Goal: Complete application form

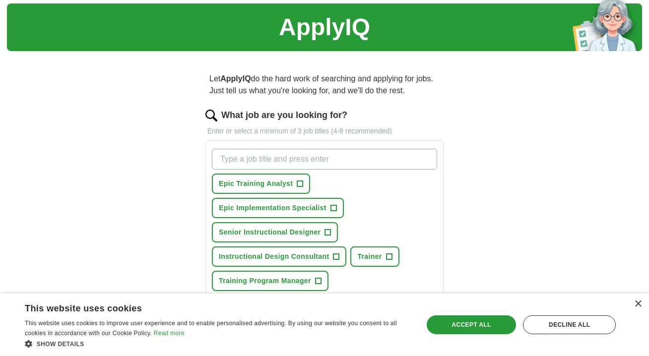
scroll to position [37, 0]
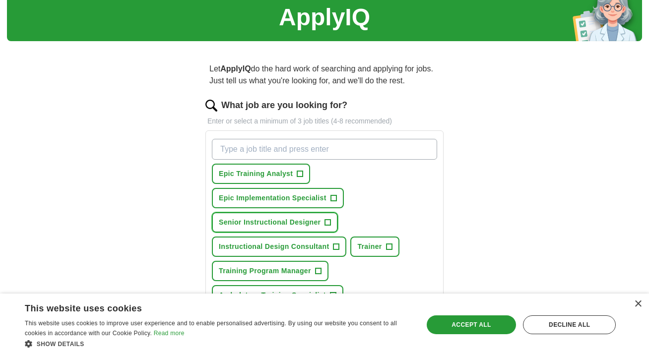
click at [328, 223] on span "+" at bounding box center [328, 223] width 6 height 8
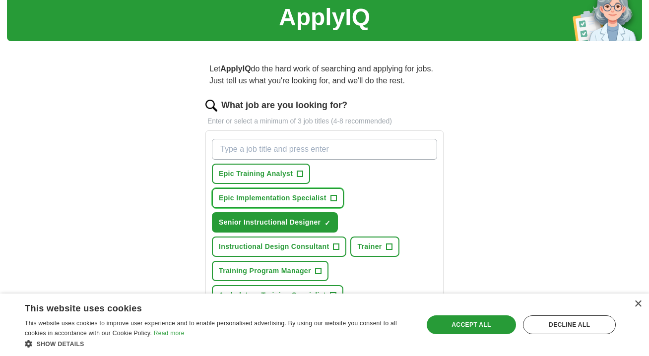
click at [334, 194] on span "+" at bounding box center [333, 198] width 6 height 8
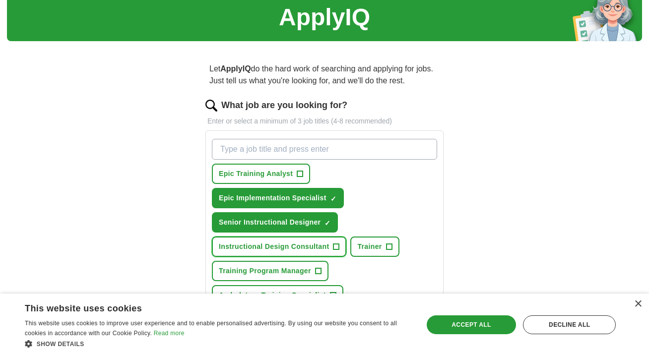
click at [335, 245] on span "+" at bounding box center [336, 247] width 6 height 8
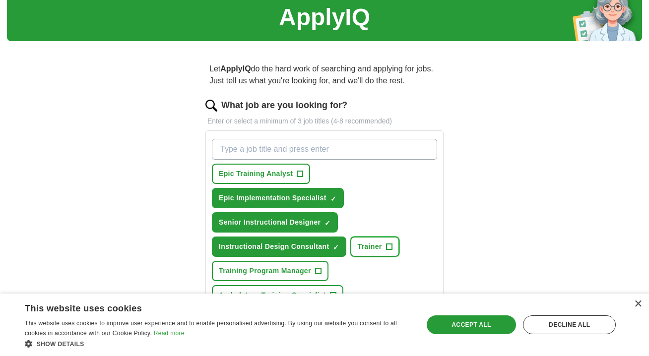
click at [387, 247] on span "+" at bounding box center [389, 247] width 6 height 8
click at [320, 272] on span "+" at bounding box center [318, 271] width 6 height 8
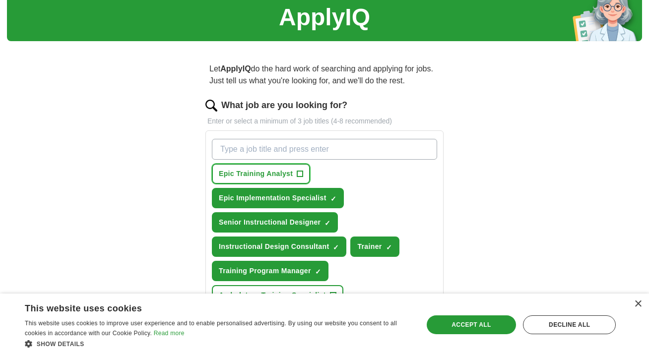
click at [297, 176] on span "+" at bounding box center [300, 174] width 6 height 8
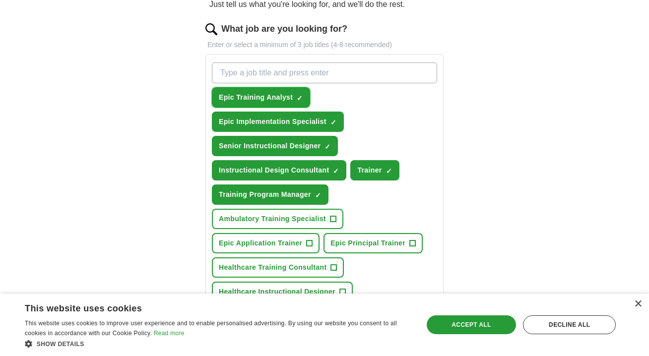
scroll to position [117, 0]
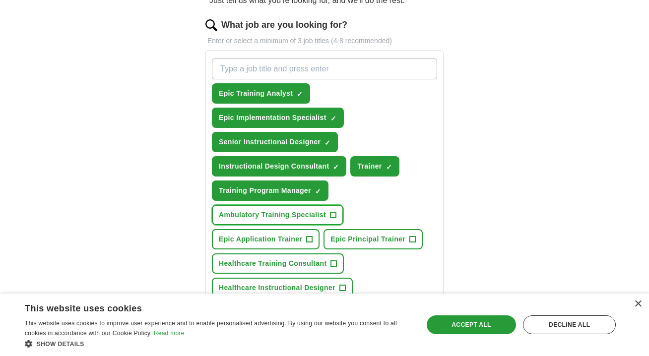
click at [330, 217] on span "+" at bounding box center [333, 215] width 6 height 6
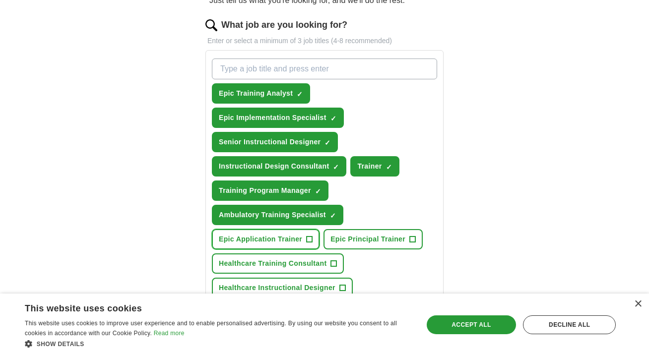
click at [306, 239] on span "+" at bounding box center [309, 240] width 6 height 8
click at [412, 241] on span "+" at bounding box center [413, 240] width 6 height 8
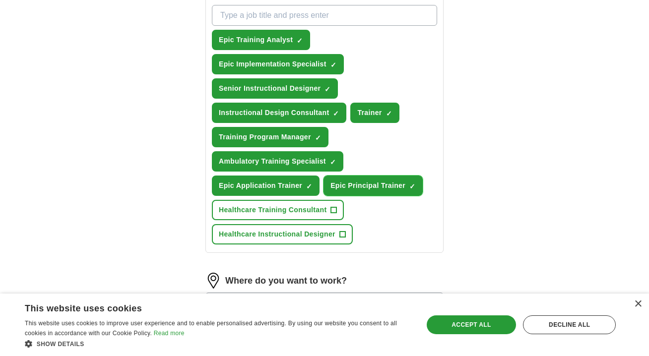
scroll to position [220, 0]
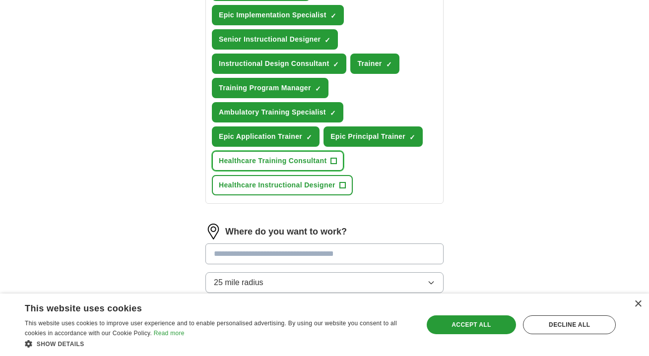
click at [334, 161] on span "+" at bounding box center [334, 161] width 6 height 8
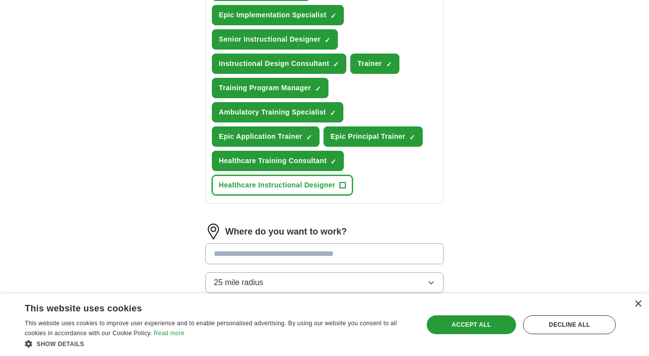
click at [344, 185] on span "+" at bounding box center [342, 186] width 6 height 8
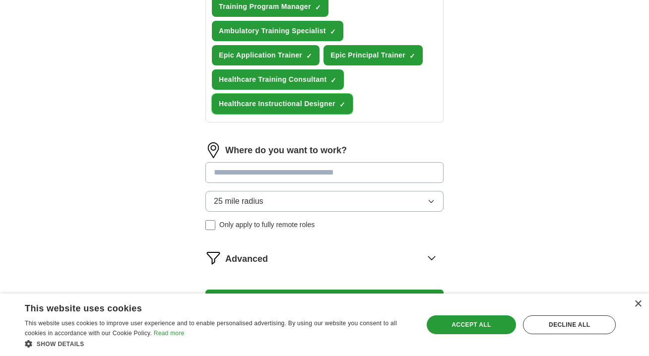
scroll to position [302, 0]
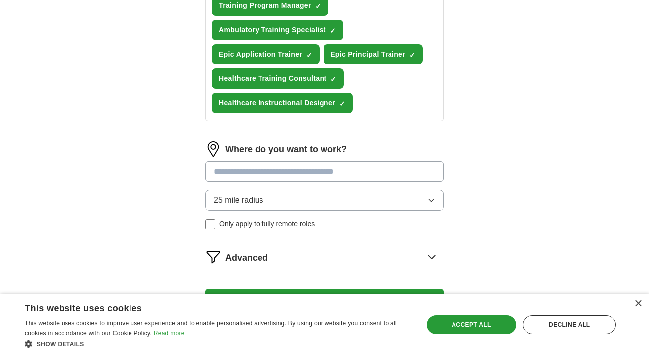
click at [280, 225] on span "Only apply to fully remote roles" at bounding box center [266, 224] width 95 height 10
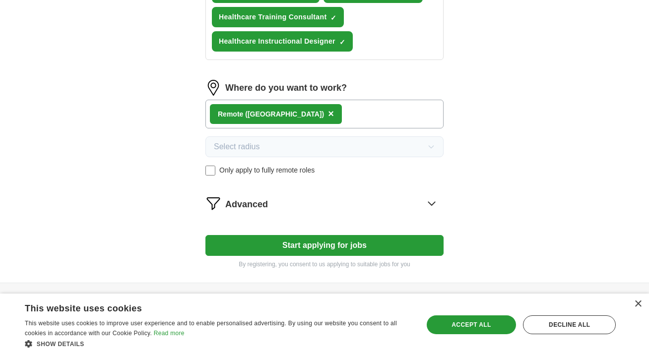
scroll to position [384, 0]
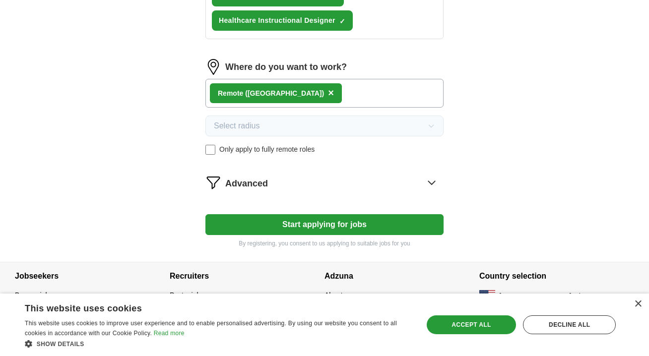
click at [410, 224] on button "Start applying for jobs" at bounding box center [324, 224] width 238 height 21
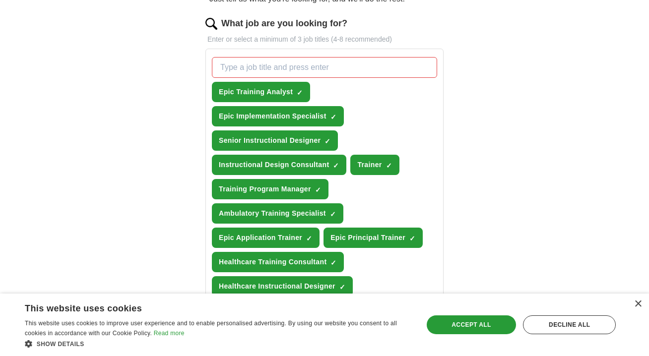
scroll to position [115, 0]
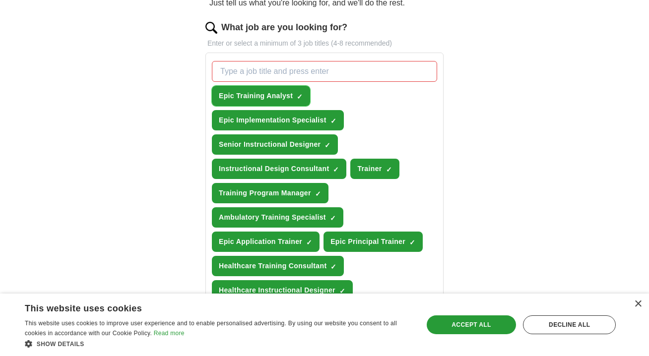
click at [0, 0] on span "×" at bounding box center [0, 0] width 0 height 0
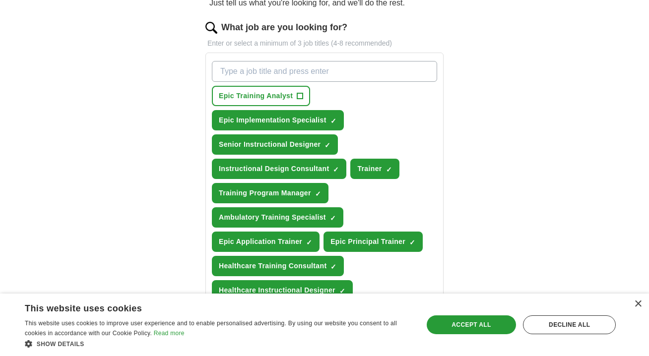
click at [310, 93] on div "Epic Training Analyst + Epic Implementation Specialist ✓ × Senior Instructional…" at bounding box center [324, 180] width 229 height 247
click at [300, 94] on span "+" at bounding box center [300, 96] width 6 height 8
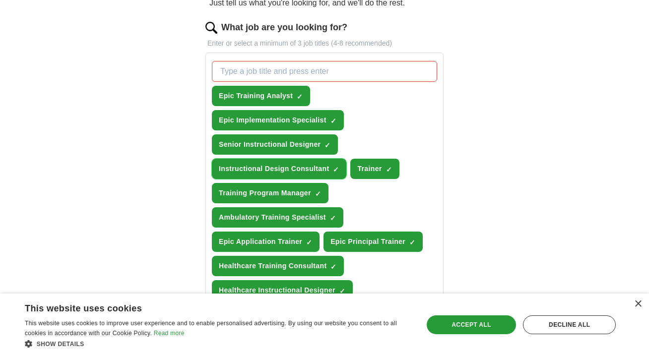
click at [0, 0] on span "×" at bounding box center [0, 0] width 0 height 0
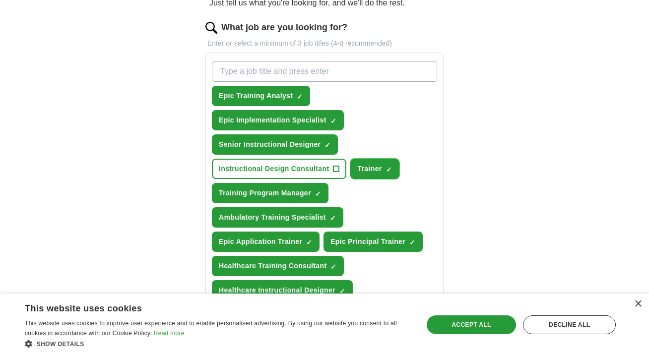
click at [370, 169] on span "Trainer" at bounding box center [369, 169] width 24 height 10
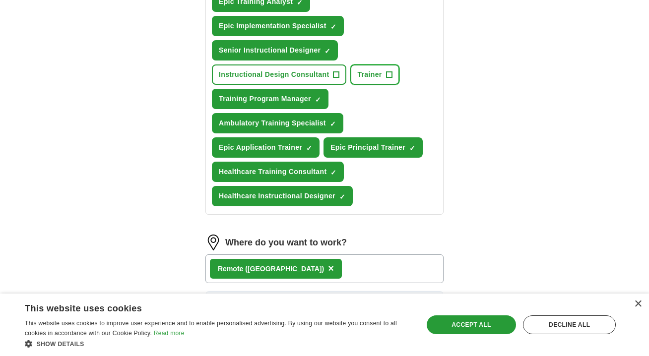
scroll to position [205, 0]
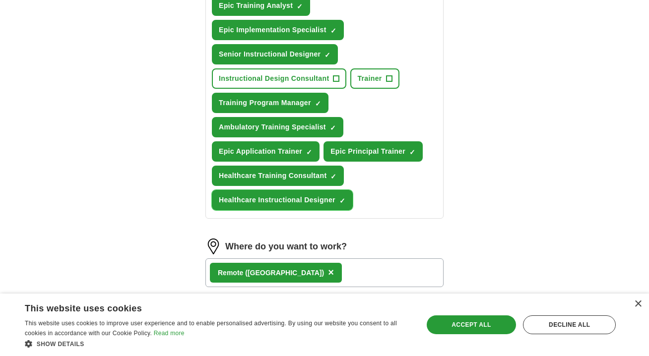
click at [0, 0] on span "×" at bounding box center [0, 0] width 0 height 0
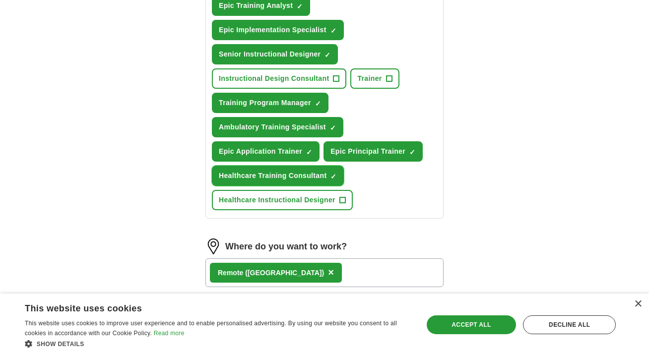
click at [339, 182] on button "Healthcare Training Consultant ✓ ×" at bounding box center [278, 176] width 132 height 20
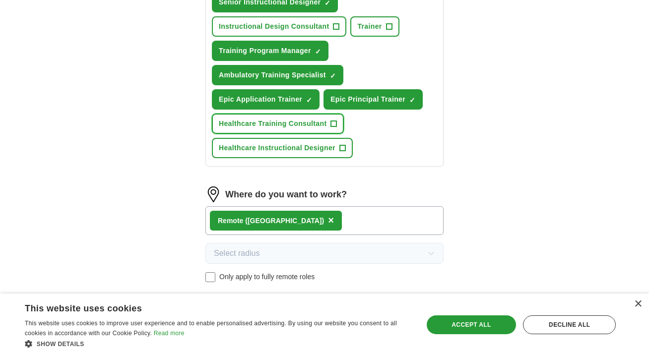
scroll to position [261, 0]
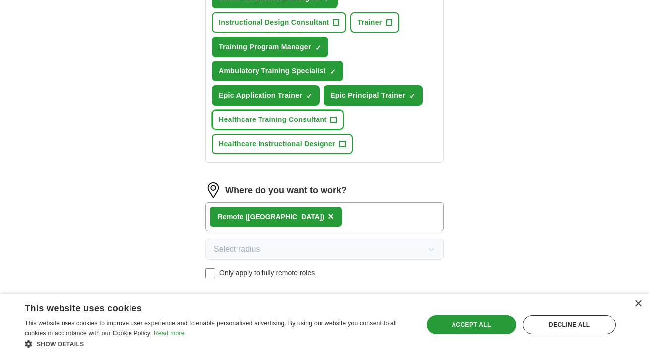
click at [328, 119] on button "Healthcare Training Consultant +" at bounding box center [278, 120] width 132 height 20
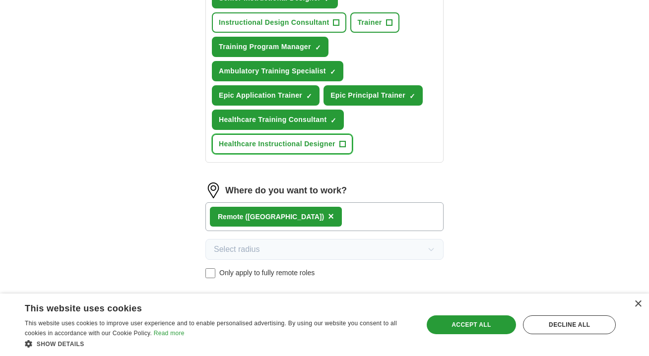
click at [340, 150] on button "Healthcare Instructional Designer +" at bounding box center [282, 144] width 141 height 20
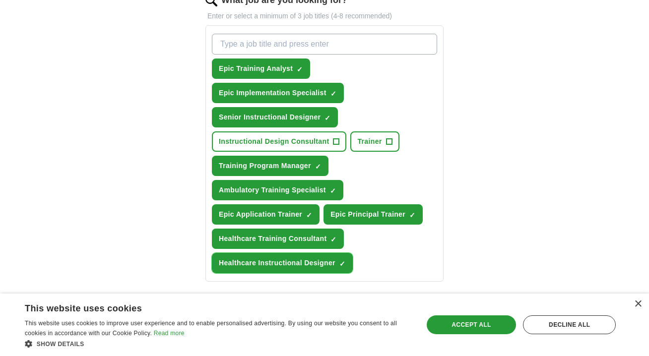
scroll to position [141, 0]
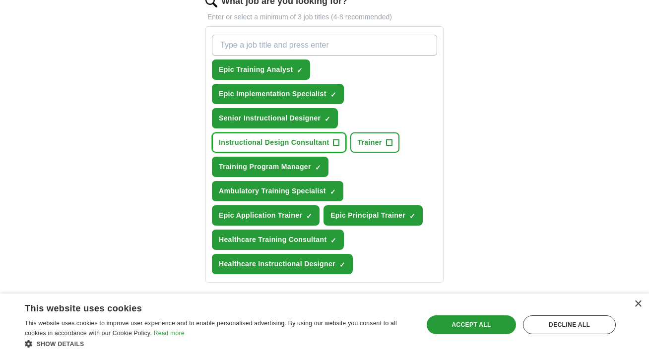
click at [338, 146] on span "+" at bounding box center [336, 143] width 6 height 8
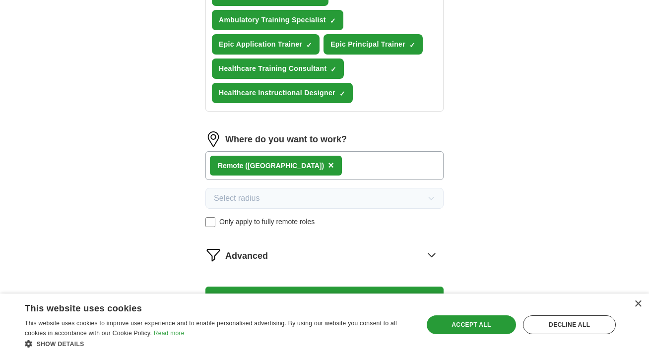
scroll to position [344, 0]
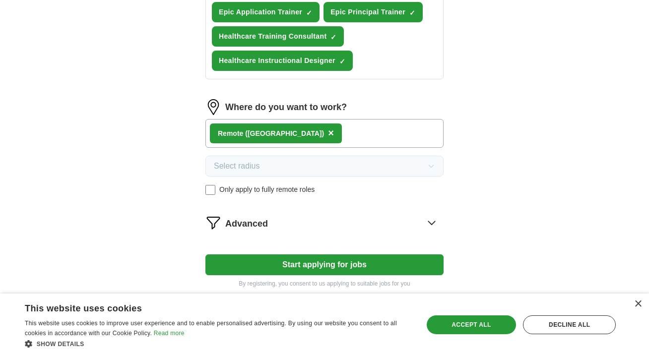
click at [390, 270] on button "Start applying for jobs" at bounding box center [324, 264] width 238 height 21
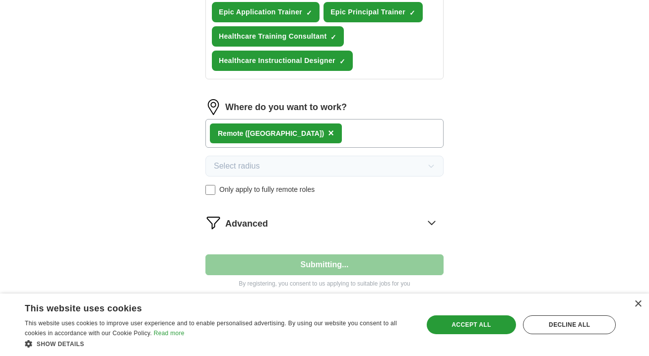
select select "**"
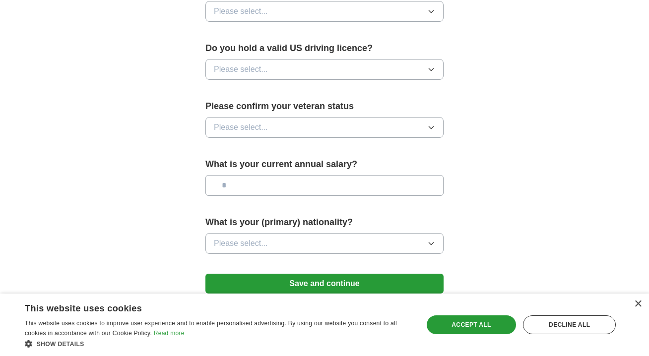
scroll to position [613, 0]
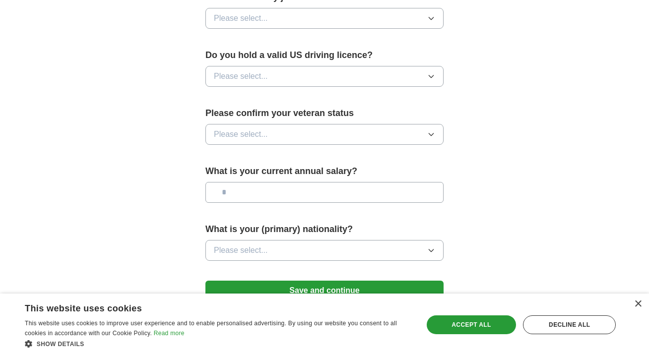
click at [397, 240] on button "Please select..." at bounding box center [324, 250] width 238 height 21
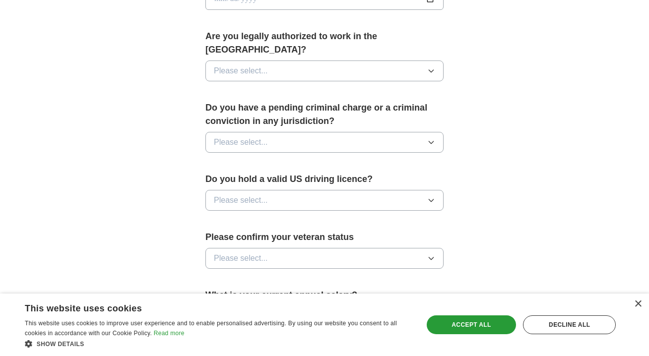
scroll to position [488, 0]
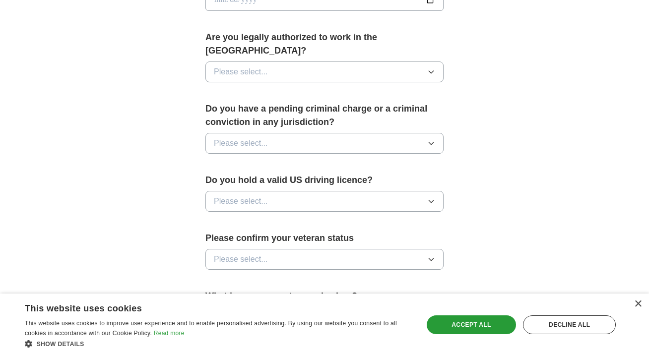
click at [418, 191] on button "Please select..." at bounding box center [324, 201] width 238 height 21
click at [394, 218] on div "Yes" at bounding box center [324, 224] width 221 height 12
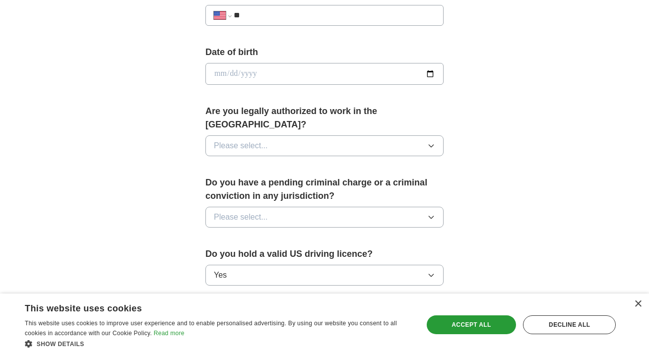
scroll to position [443, 0]
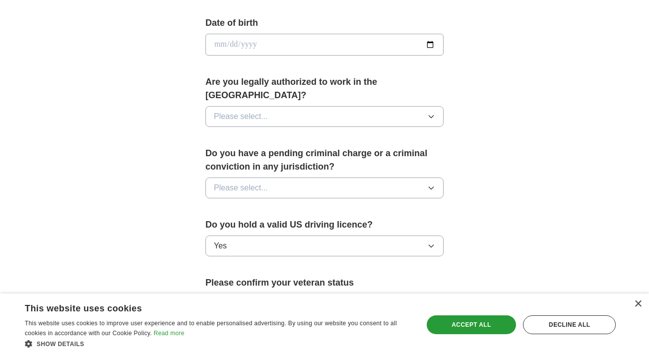
click at [408, 178] on button "Please select..." at bounding box center [324, 188] width 238 height 21
click at [380, 225] on div "No" at bounding box center [324, 231] width 221 height 12
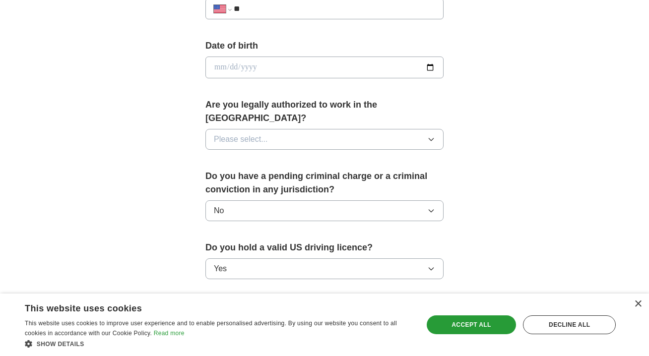
scroll to position [397, 0]
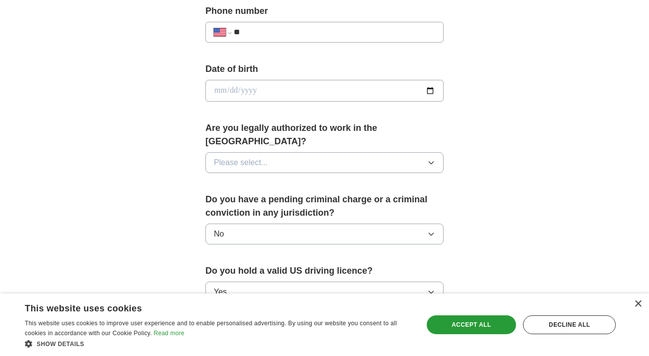
click at [413, 152] on button "Please select..." at bounding box center [324, 162] width 238 height 21
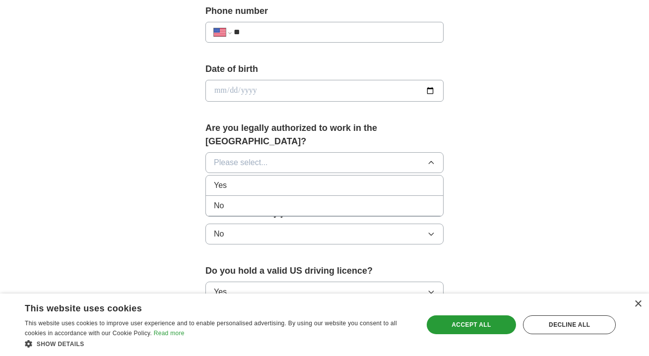
click at [360, 180] on div "Yes" at bounding box center [324, 186] width 221 height 12
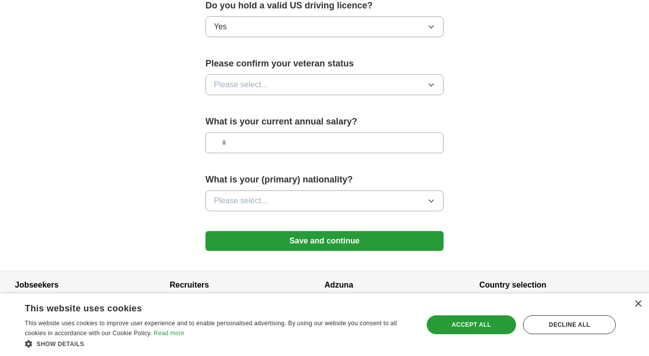
scroll to position [664, 0]
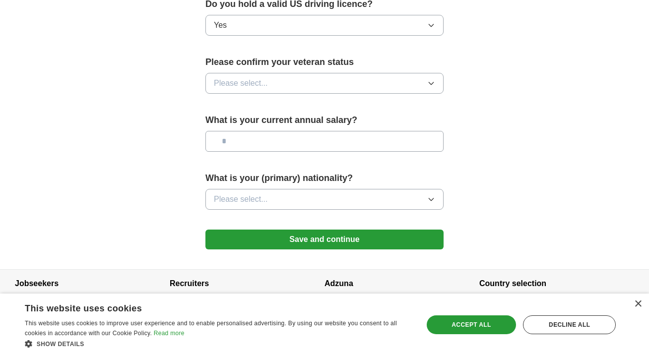
click at [378, 233] on button "Save and continue" at bounding box center [324, 240] width 238 height 20
